Goal: Task Accomplishment & Management: Manage account settings

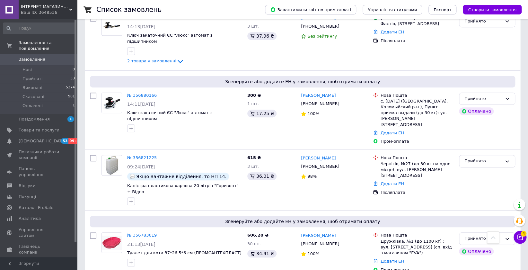
scroll to position [178, 0]
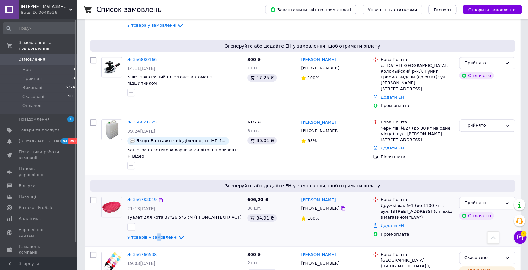
click at [154, 234] on span "9 товарів у замовленні" at bounding box center [152, 236] width 50 height 5
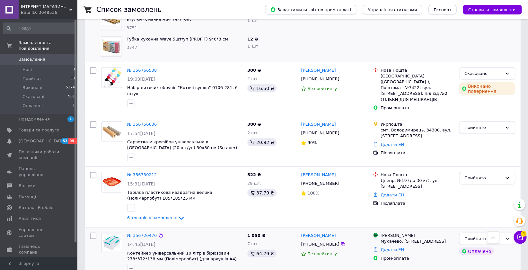
scroll to position [606, 0]
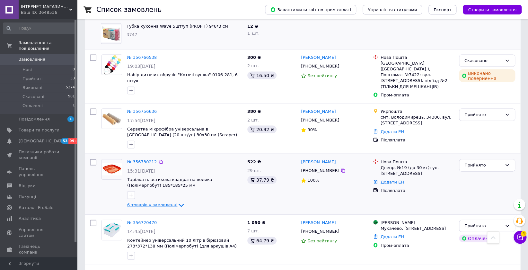
click at [151, 203] on span "6 товарів у замовленні" at bounding box center [152, 205] width 50 height 5
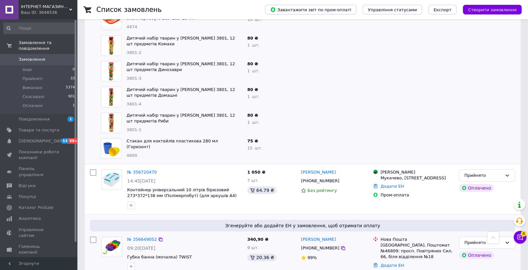
scroll to position [856, 0]
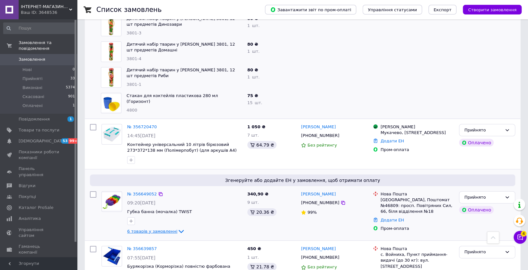
click at [144, 229] on span "6 товарів у замовленні" at bounding box center [152, 231] width 50 height 5
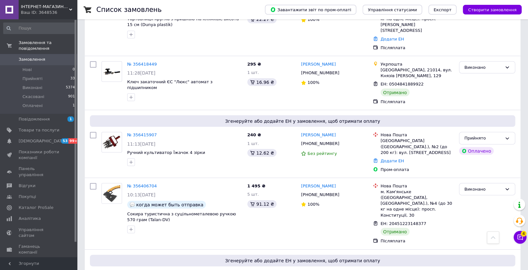
scroll to position [1784, 0]
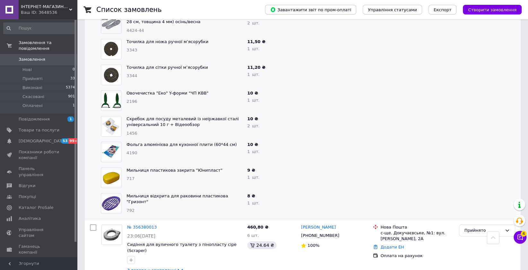
scroll to position [2284, 0]
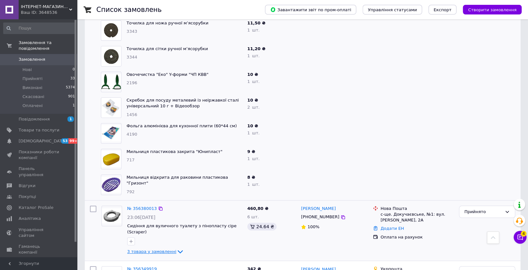
click at [141, 249] on span "3 товара у замовленні" at bounding box center [151, 251] width 49 height 5
drag, startPoint x: 127, startPoint y: 191, endPoint x: 146, endPoint y: 191, distance: 18.6
copy span "237-ГЛ"
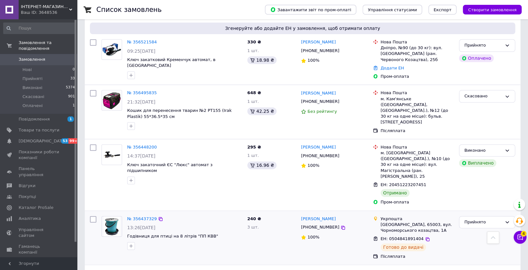
scroll to position [1428, 0]
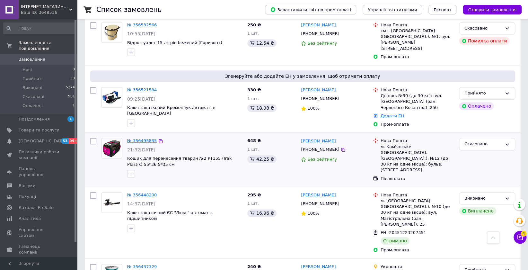
click at [145, 138] on link "№ 356495835" at bounding box center [142, 140] width 30 height 5
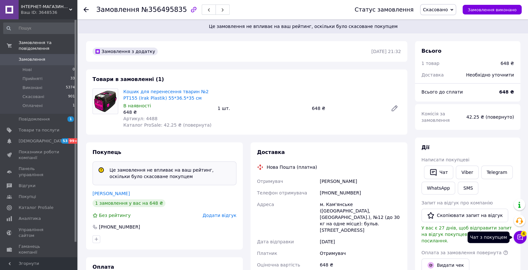
click at [523, 234] on span "4" at bounding box center [524, 234] width 6 height 6
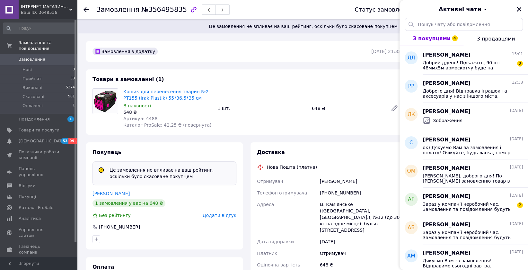
drag, startPoint x: 519, startPoint y: 13, endPoint x: 499, endPoint y: 0, distance: 23.3
click at [519, 12] on button "Закрити" at bounding box center [519, 9] width 8 height 8
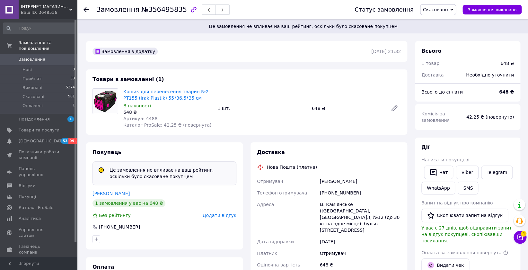
click at [32, 57] on span "Замовлення" at bounding box center [32, 60] width 27 height 6
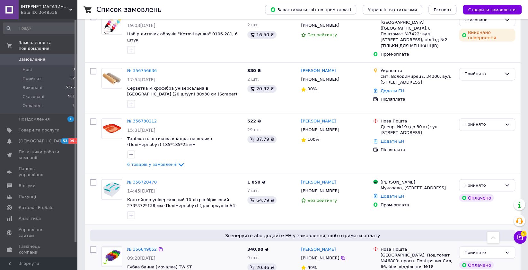
scroll to position [464, 0]
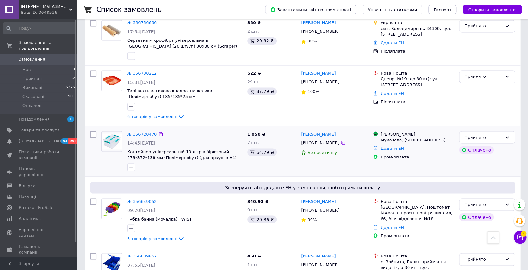
click at [146, 131] on link "№ 356720470" at bounding box center [142, 133] width 30 height 5
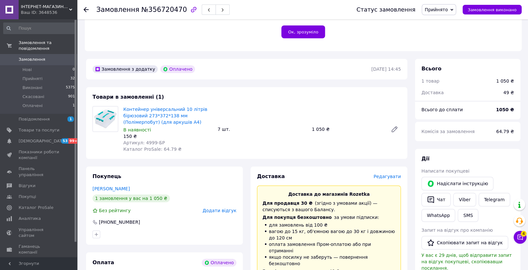
scroll to position [137, 0]
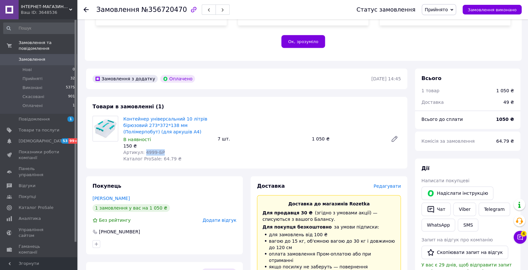
drag, startPoint x: 143, startPoint y: 145, endPoint x: 169, endPoint y: 146, distance: 26.1
click at [168, 149] on div "Артикул: 4999-БР" at bounding box center [167, 152] width 89 height 6
copy span "4999-БР"
